Goal: Subscribe to service/newsletter

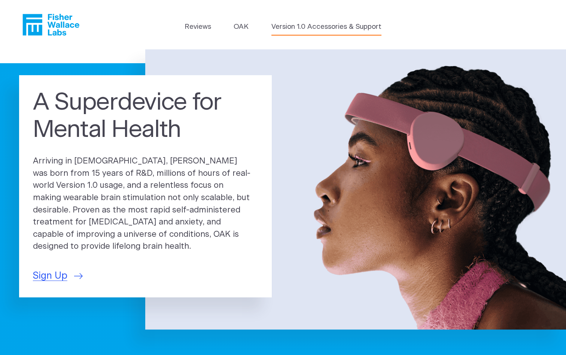
click at [297, 26] on link "Version 1.0 Accessories & Support" at bounding box center [326, 27] width 110 height 10
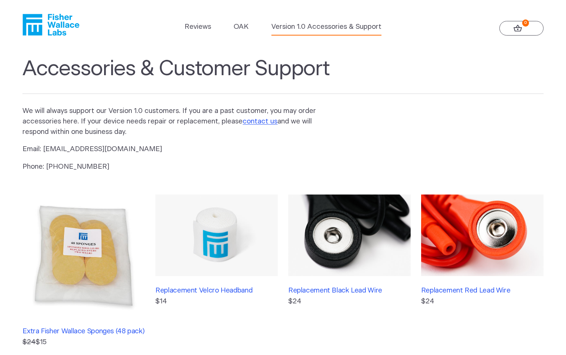
click at [235, 18] on header "Reviews OAK Version 1.0 Accessories & Support 0" at bounding box center [283, 24] width 566 height 49
click at [239, 25] on link "OAK" at bounding box center [241, 27] width 15 height 10
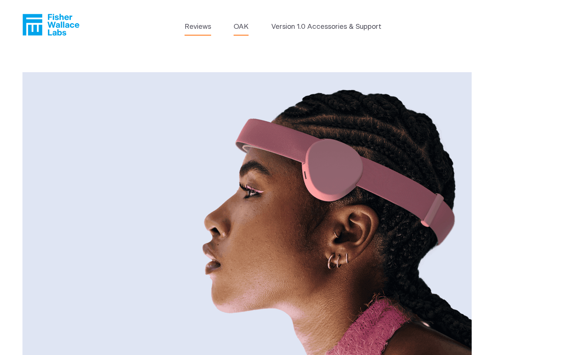
click at [202, 26] on link "Reviews" at bounding box center [197, 27] width 27 height 10
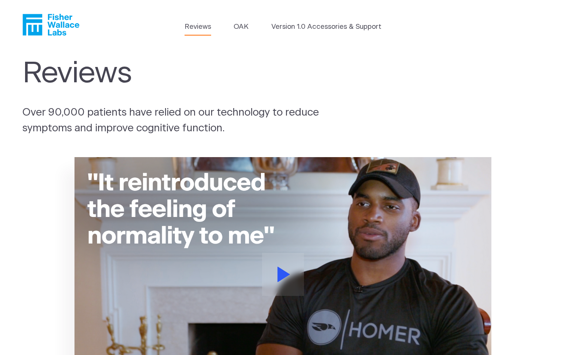
click at [44, 24] on icon "Fisher Wallace" at bounding box center [50, 25] width 57 height 22
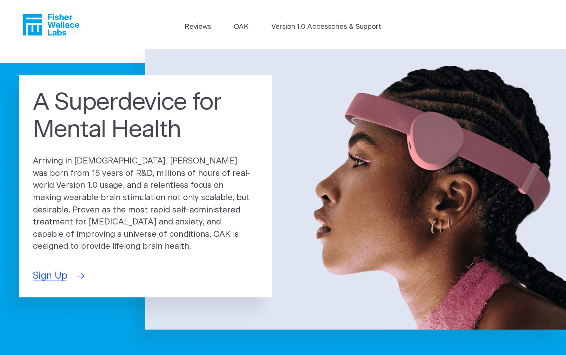
click at [68, 271] on link "Sign Up" at bounding box center [58, 276] width 50 height 14
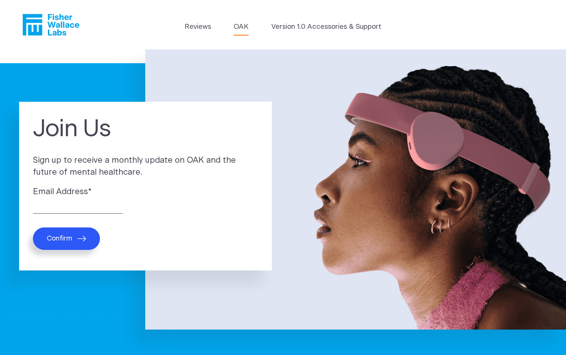
click at [235, 26] on link "OAK" at bounding box center [241, 27] width 15 height 10
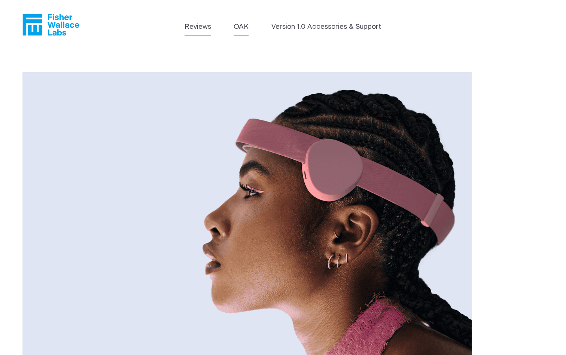
drag, startPoint x: 196, startPoint y: 23, endPoint x: 222, endPoint y: 176, distance: 155.7
click at [222, 176] on img at bounding box center [246, 221] width 449 height 299
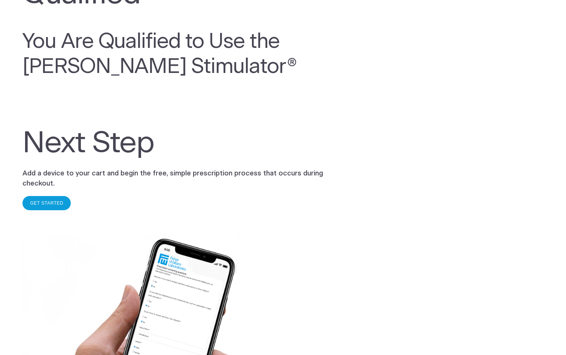
scroll to position [109, 0]
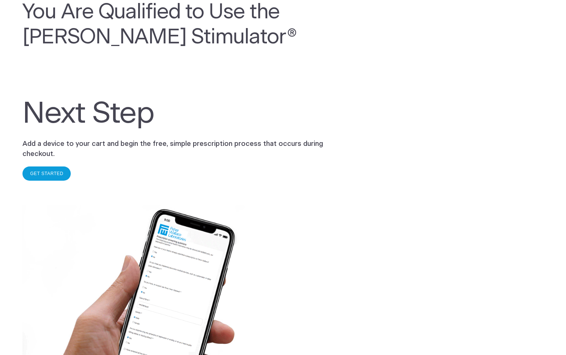
click at [45, 171] on link "GET STARTED" at bounding box center [46, 173] width 33 height 5
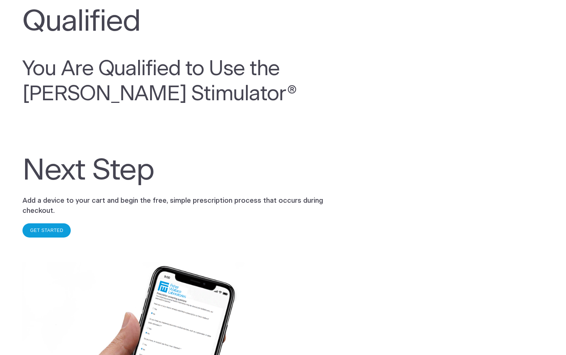
scroll to position [0, 0]
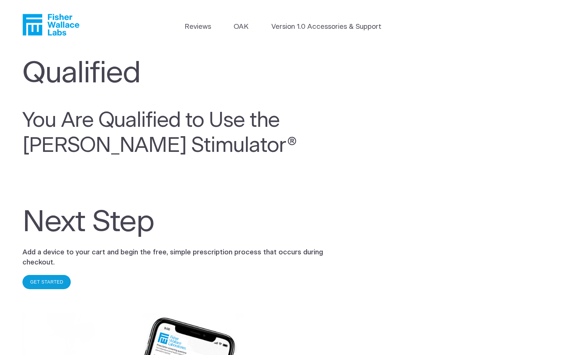
click at [38, 284] on div "GET STARTED" at bounding box center [46, 282] width 48 height 14
click at [55, 280] on div "GET STARTED" at bounding box center [46, 282] width 48 height 14
click at [55, 275] on div "GET STARTED" at bounding box center [46, 282] width 48 height 14
click at [55, 280] on link "GET STARTED" at bounding box center [46, 282] width 33 height 5
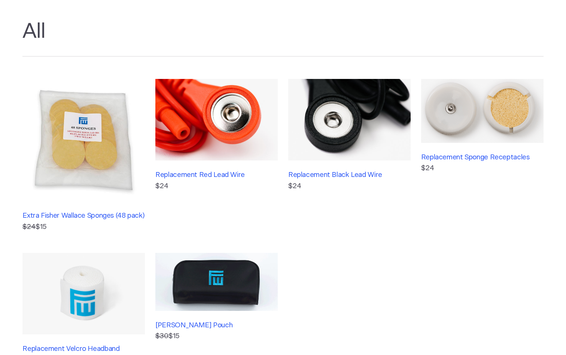
scroll to position [56, 0]
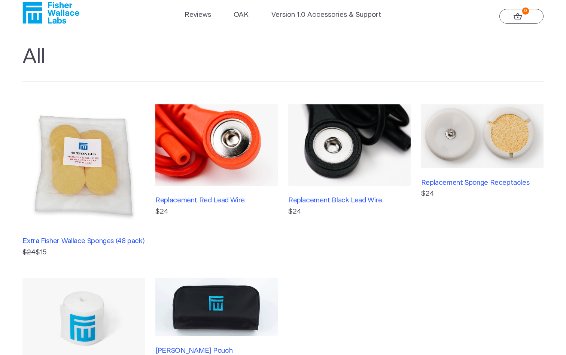
scroll to position [16, 0]
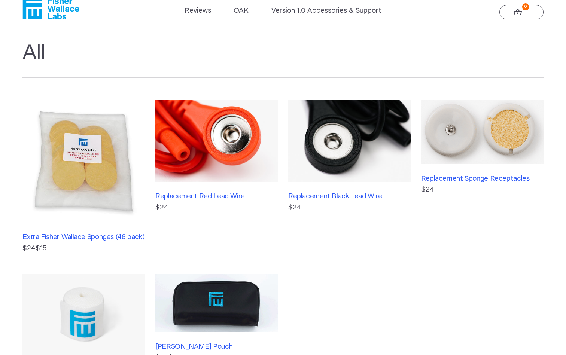
click at [46, 59] on h1 "All" at bounding box center [282, 58] width 521 height 37
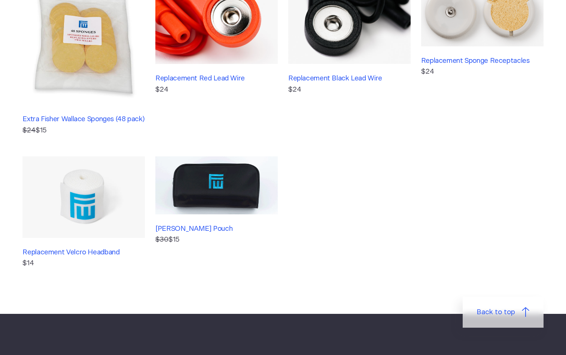
scroll to position [109, 0]
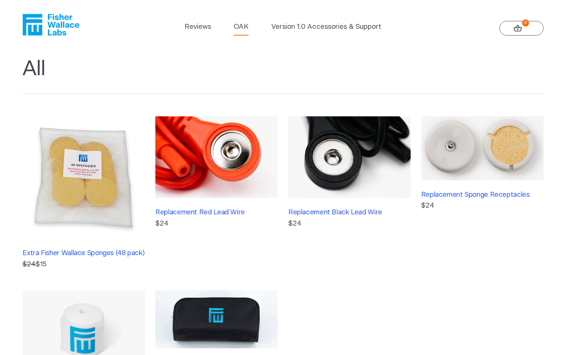
click at [244, 28] on link "OAK" at bounding box center [241, 27] width 15 height 10
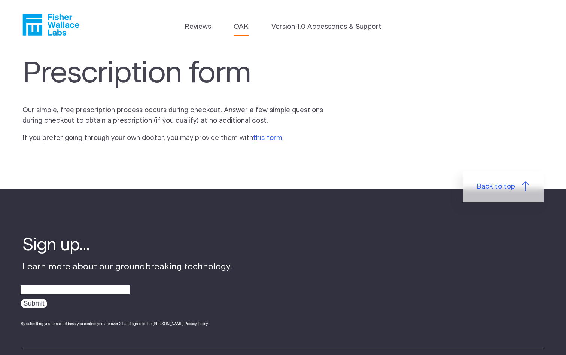
click at [238, 23] on link "OAK" at bounding box center [241, 27] width 15 height 10
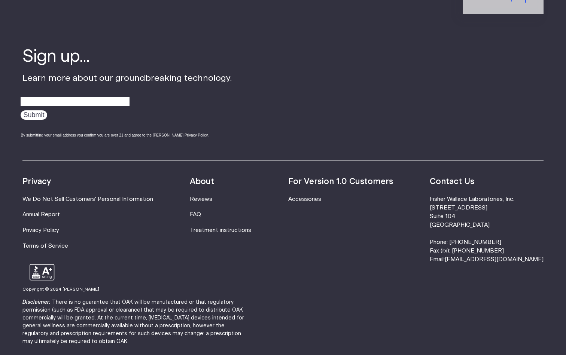
scroll to position [1266, 0]
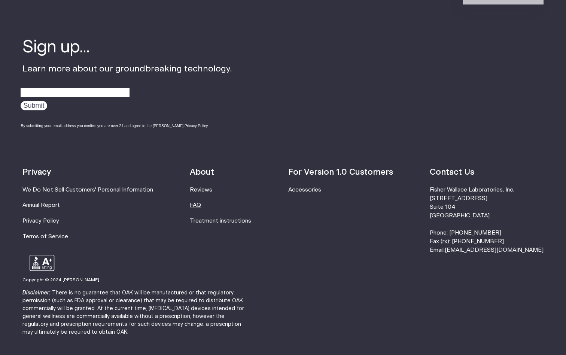
click at [201, 207] on link "FAQ" at bounding box center [195, 205] width 11 height 6
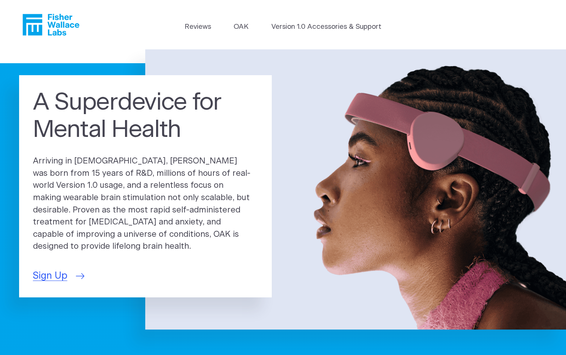
click at [50, 272] on span "Sign Up" at bounding box center [50, 276] width 34 height 14
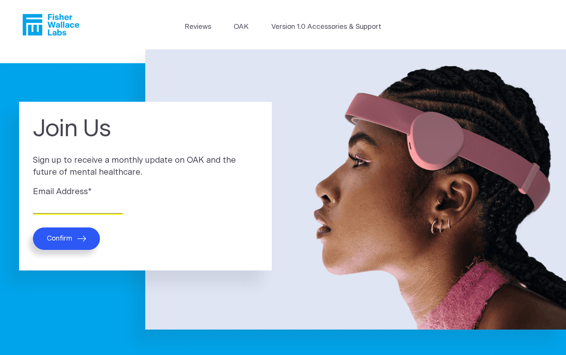
click at [84, 211] on input "Email Address *" at bounding box center [78, 208] width 90 height 12
type input "[EMAIL_ADDRESS][DOMAIN_NAME]"
click at [67, 236] on span "Confirm" at bounding box center [59, 238] width 25 height 9
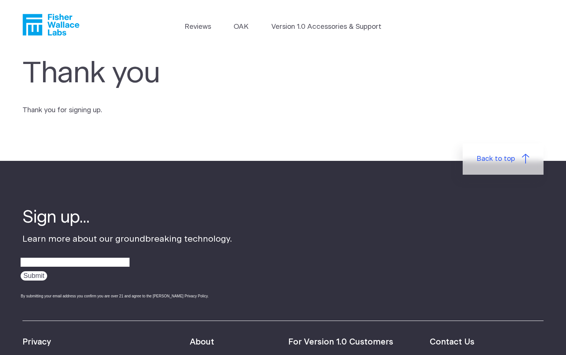
click at [254, 27] on ul "Reviews [GEOGRAPHIC_DATA] Version 1.0 Accessories & Support" at bounding box center [282, 29] width 197 height 14
click at [250, 28] on ul "Reviews [GEOGRAPHIC_DATA] Version 1.0 Accessories & Support" at bounding box center [282, 29] width 197 height 14
click at [51, 13] on header "Reviews [GEOGRAPHIC_DATA] Version 1.0 Accessories & Support" at bounding box center [283, 24] width 566 height 49
click at [42, 21] on icon "Fisher Wallace" at bounding box center [50, 25] width 57 height 22
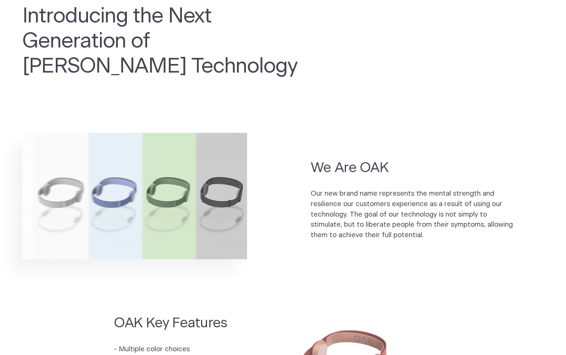
scroll to position [467, 0]
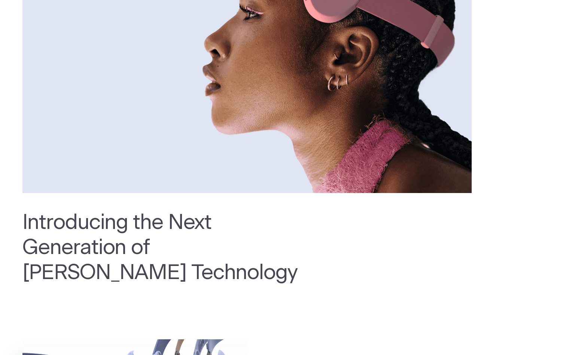
click at [244, 29] on img at bounding box center [246, 43] width 449 height 299
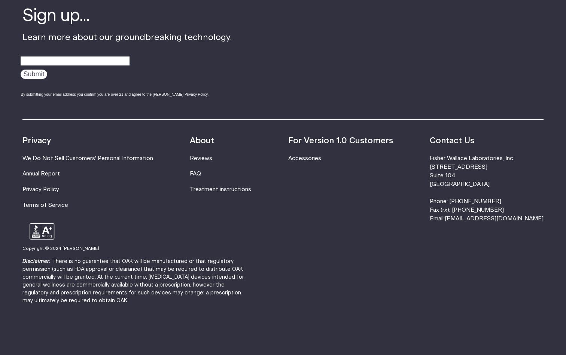
scroll to position [1297, 0]
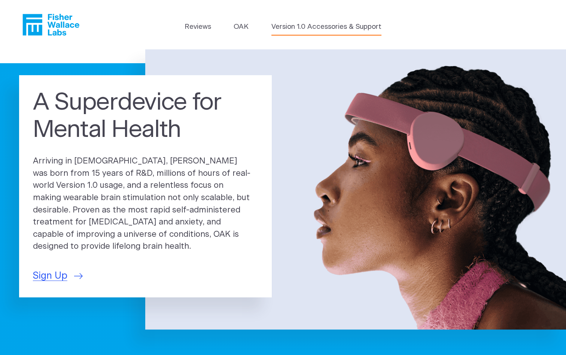
click at [357, 25] on link "Version 1.0 Accessories & Support" at bounding box center [326, 27] width 110 height 10
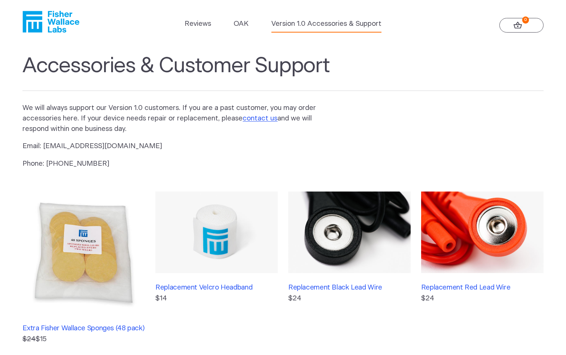
scroll to position [0, 0]
